Goal: Ask a question

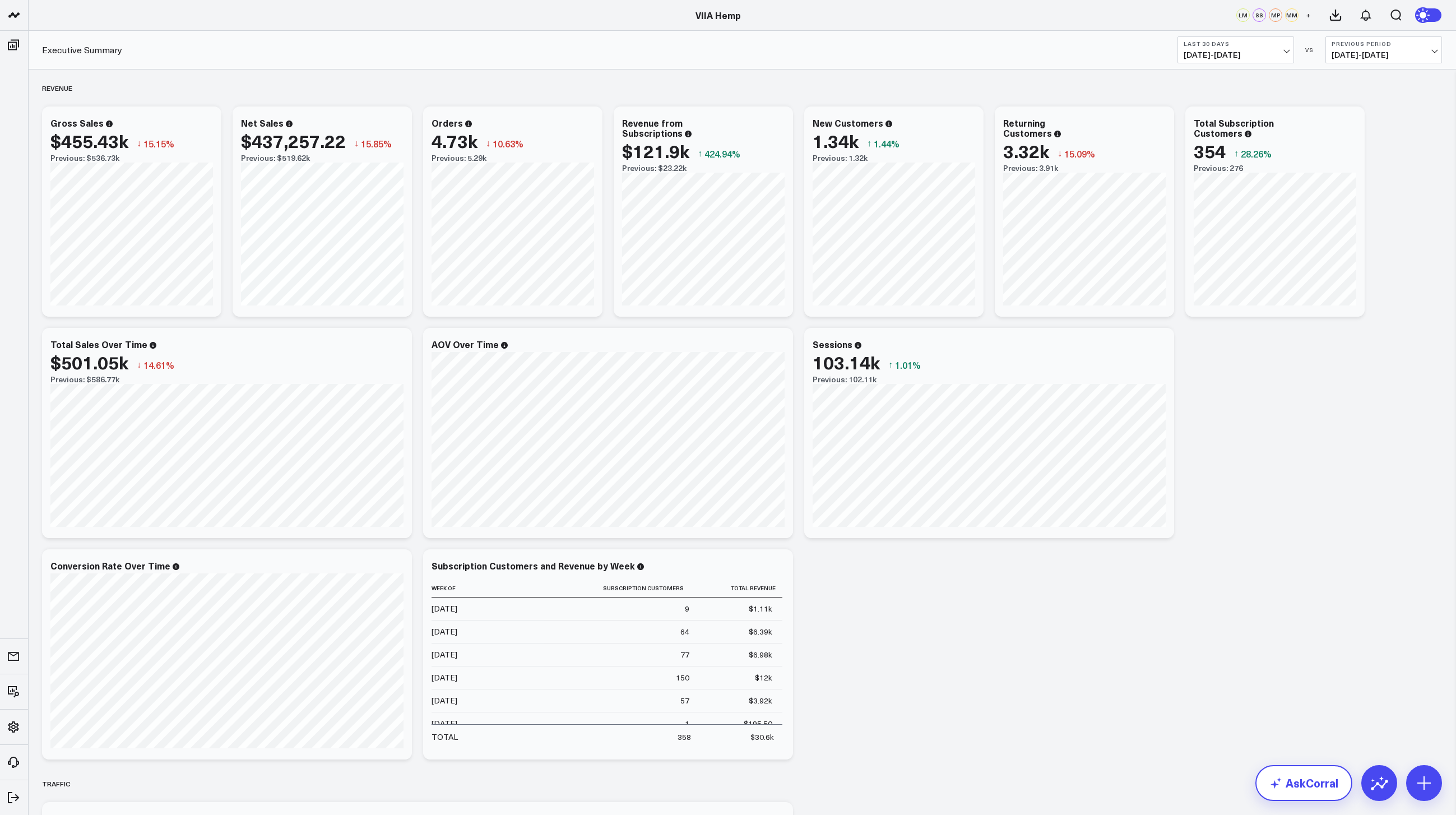
click at [1314, 786] on link "AskCorral" at bounding box center [1304, 783] width 97 height 36
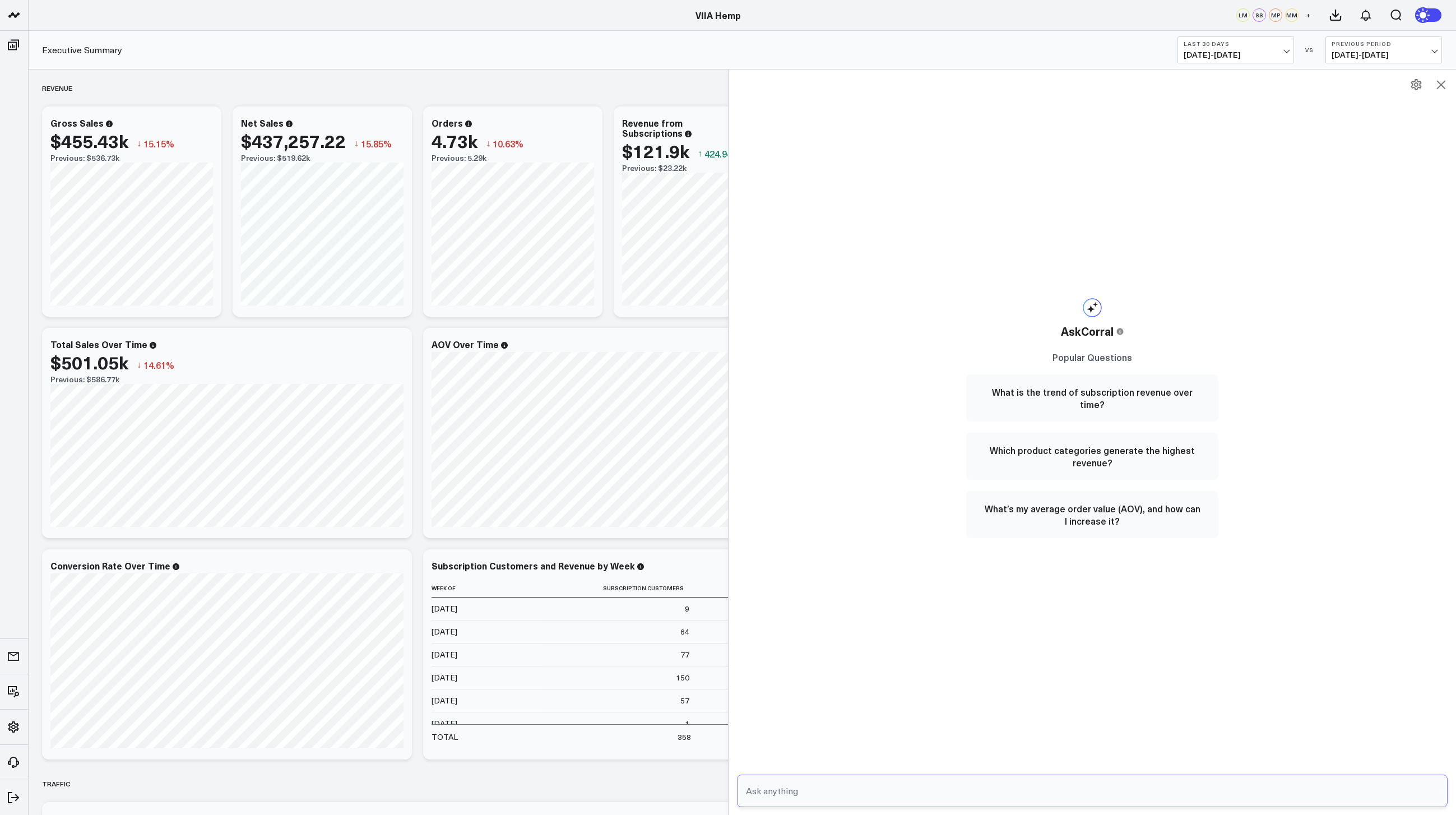
click at [878, 791] on input "text" at bounding box center [1083, 791] width 680 height 20
type input "whats the correlation between podcast spend and traffic?"
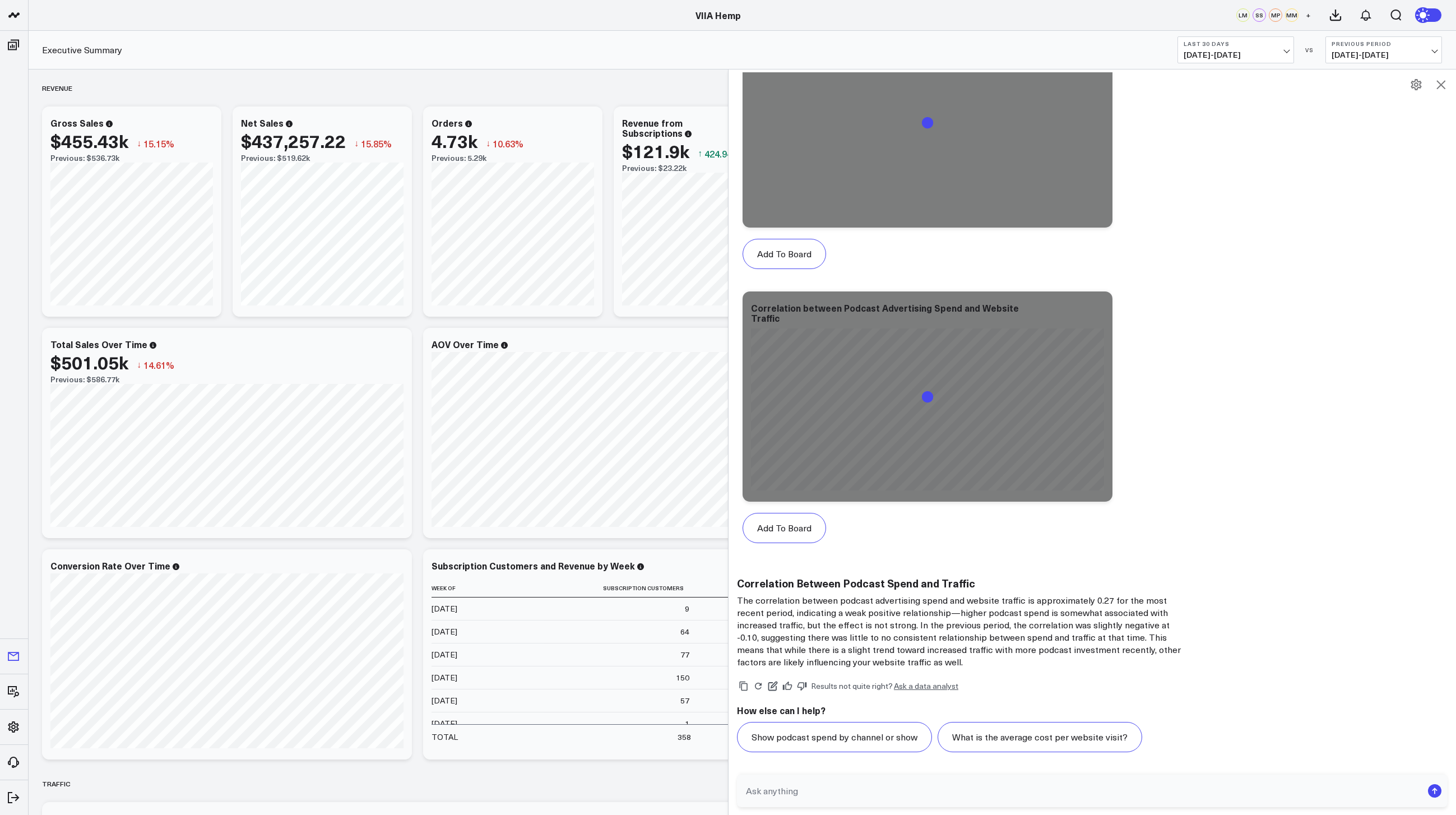
scroll to position [447, 0]
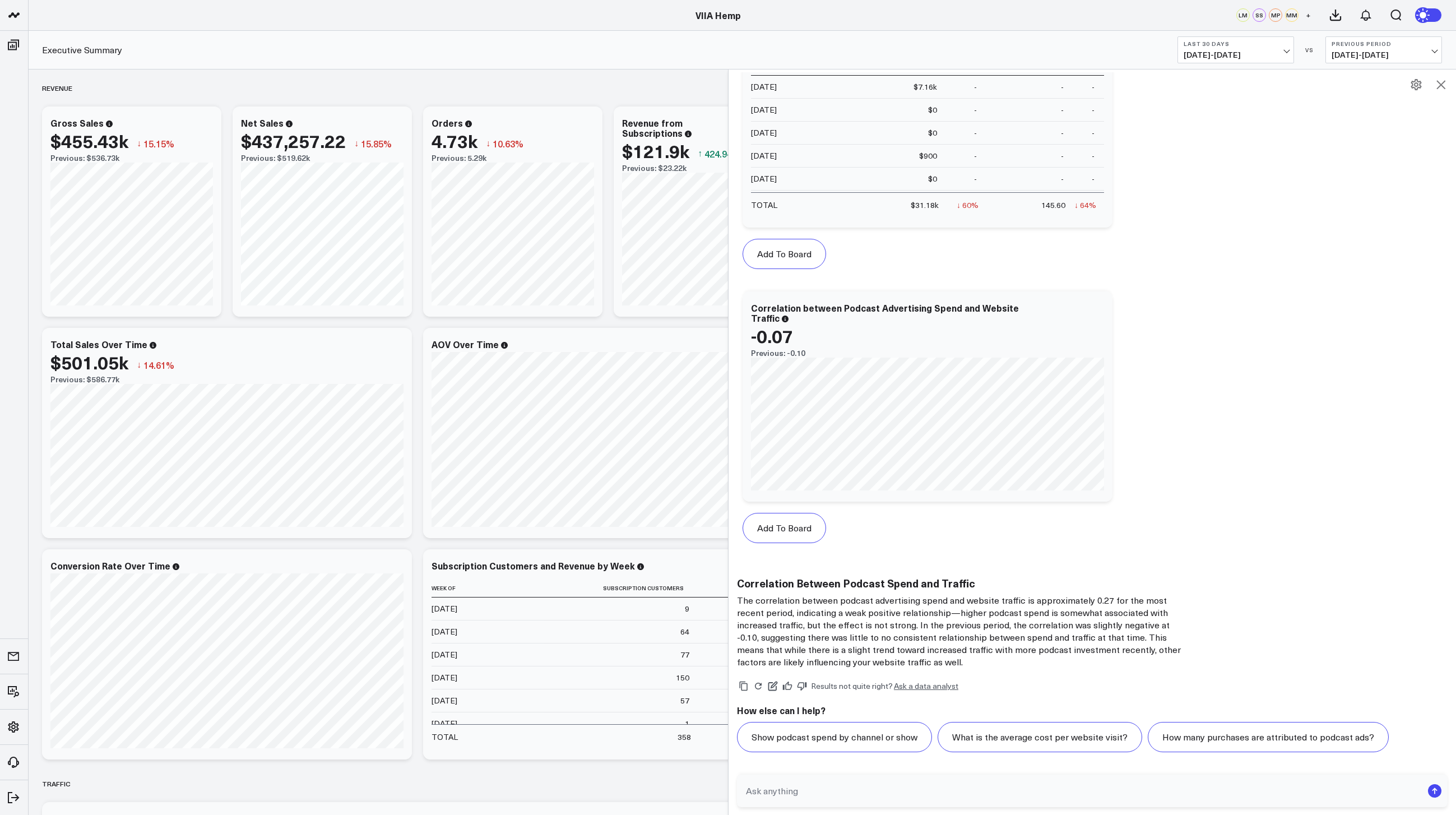
click at [1238, 53] on span "[DATE] - [DATE]" at bounding box center [1236, 55] width 105 height 9
click at [1198, 333] on link "YTD" at bounding box center [1236, 336] width 115 height 21
